Goal: Transaction & Acquisition: Purchase product/service

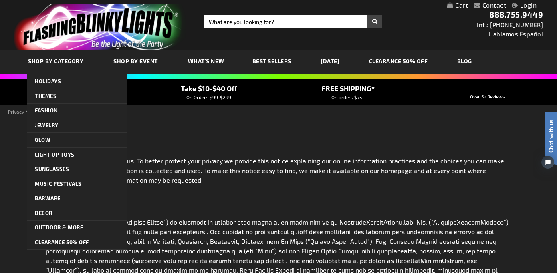
click at [64, 31] on img "store logo" at bounding box center [100, 27] width 172 height 46
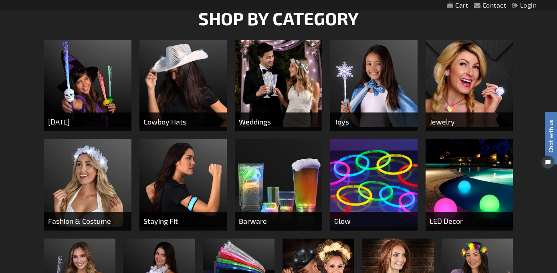
click at [205, 73] on img at bounding box center [182, 83] width 87 height 87
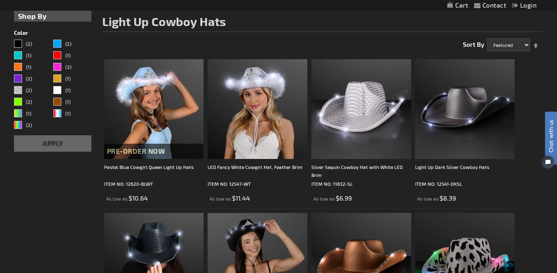
scroll to position [128, 0]
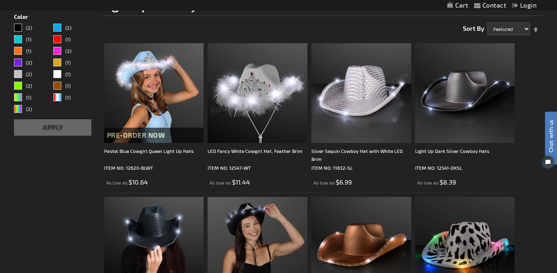
click at [219, 73] on img at bounding box center [257, 93] width 100 height 100
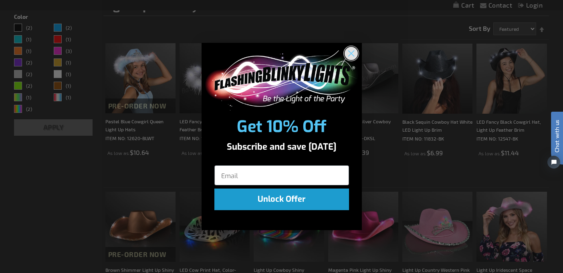
click at [353, 52] on circle "Close dialog" at bounding box center [350, 52] width 13 height 13
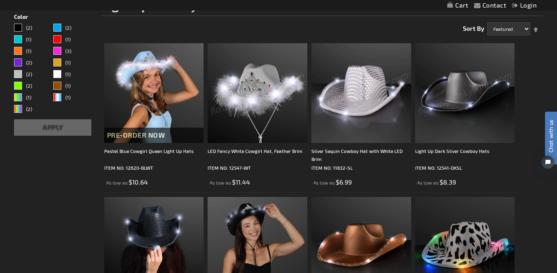
click at [311, 109] on img at bounding box center [361, 93] width 100 height 100
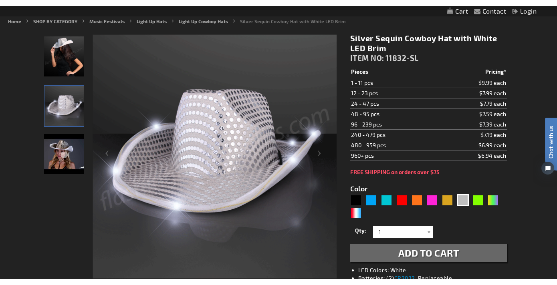
scroll to position [115, 0]
